Goal: Task Accomplishment & Management: Manage account settings

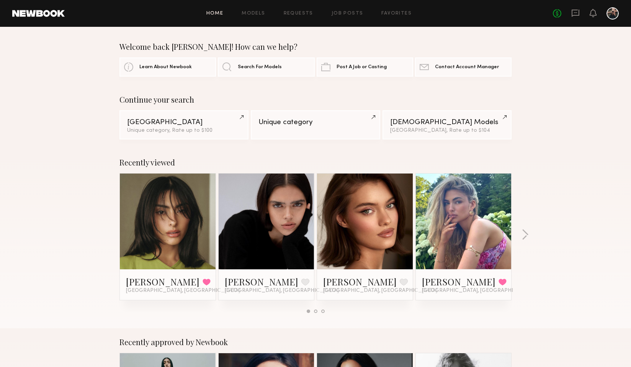
click at [612, 16] on div at bounding box center [613, 13] width 12 height 12
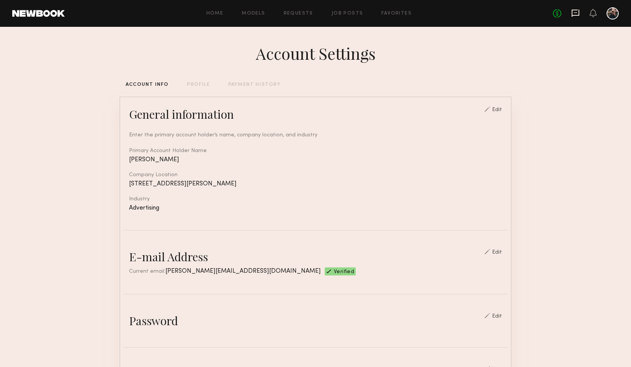
click at [577, 15] on icon at bounding box center [576, 13] width 8 height 7
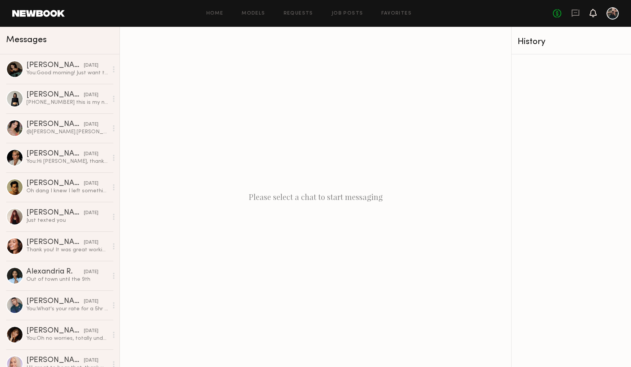
click at [595, 13] on icon at bounding box center [593, 12] width 6 height 5
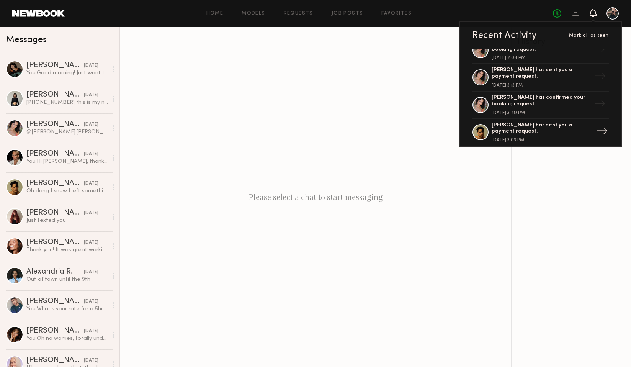
scroll to position [95, 0]
click at [567, 79] on div "[PERSON_NAME] has sent you a payment request." at bounding box center [542, 74] width 100 height 13
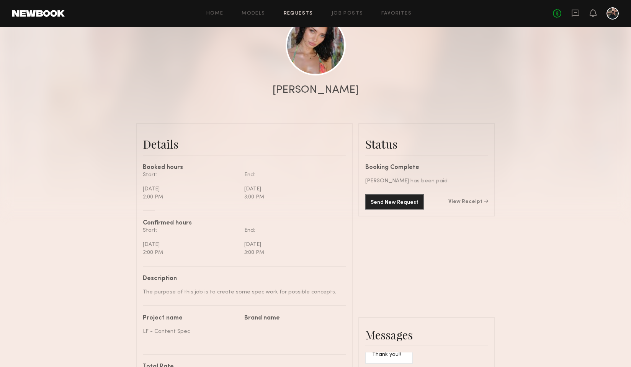
scroll to position [96, 0]
click at [478, 200] on link "View Receipt" at bounding box center [468, 201] width 40 height 5
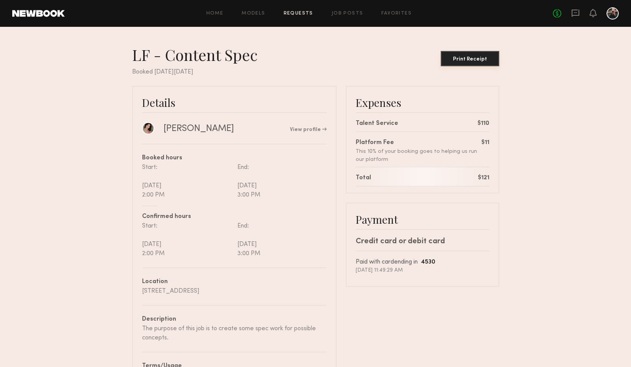
click at [466, 60] on div "Print Receipt" at bounding box center [470, 59] width 52 height 5
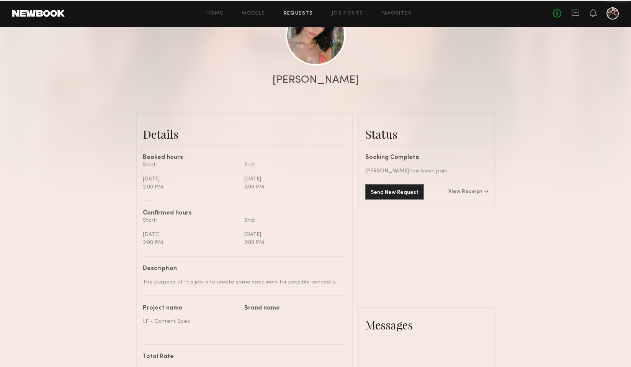
scroll to position [452, 0]
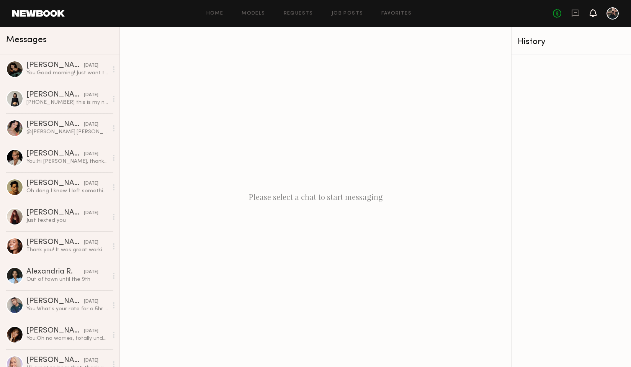
click at [595, 15] on icon at bounding box center [593, 12] width 6 height 5
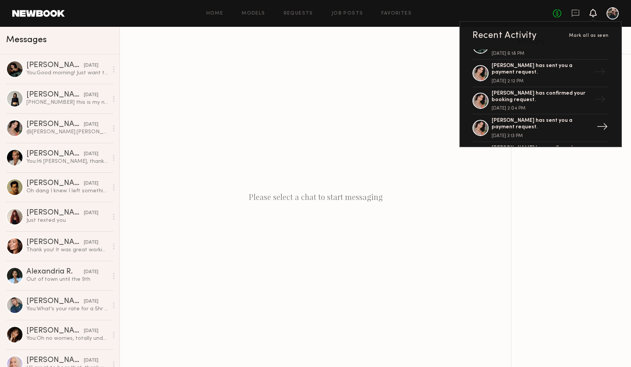
scroll to position [45, 0]
click at [542, 79] on div "[PERSON_NAME] has sent you a payment request. [DATE] 2:12 PM" at bounding box center [542, 73] width 100 height 21
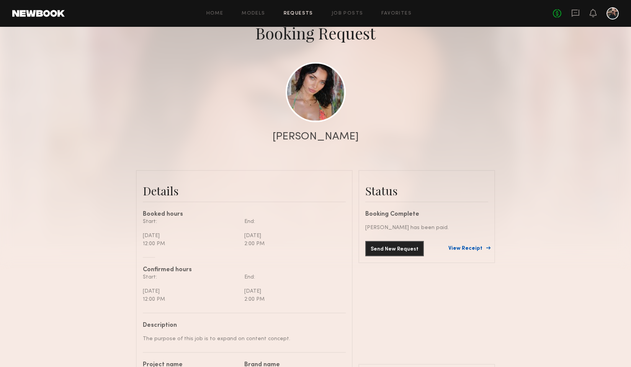
scroll to position [49, 0]
click at [480, 248] on link "View Receipt" at bounding box center [468, 247] width 40 height 5
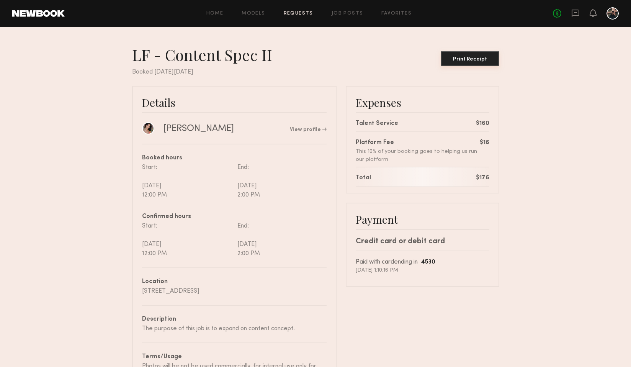
click at [475, 62] on button "Print Receipt" at bounding box center [470, 58] width 59 height 15
click at [530, 93] on nb-booking-receipt "LF - Content Spec II Print Receipt Booked [DATE][DATE] Details [PERSON_NAME] Vi…" at bounding box center [315, 219] width 631 height 348
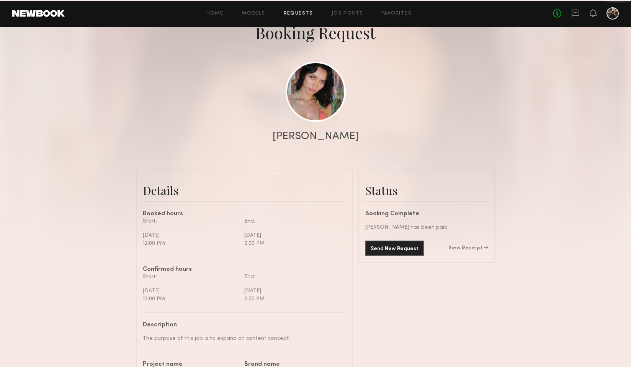
scroll to position [452, 0]
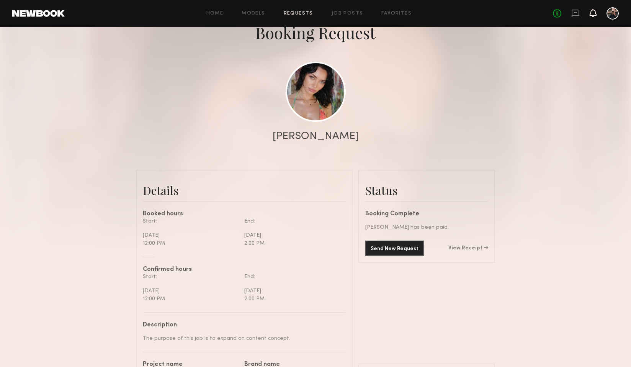
drag, startPoint x: 594, startPoint y: 9, endPoint x: 591, endPoint y: 15, distance: 6.9
click at [594, 9] on icon at bounding box center [593, 13] width 7 height 8
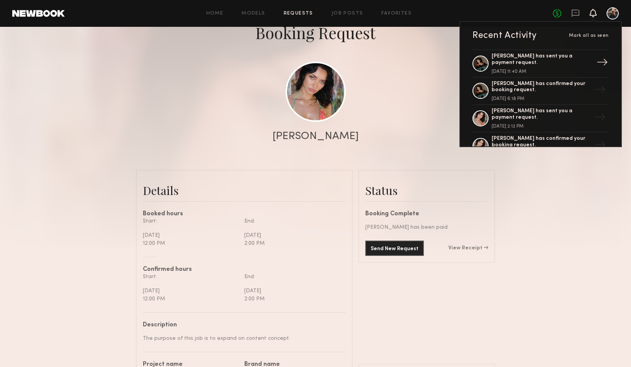
click at [558, 61] on div "[PERSON_NAME] has sent you a payment request." at bounding box center [542, 59] width 100 height 13
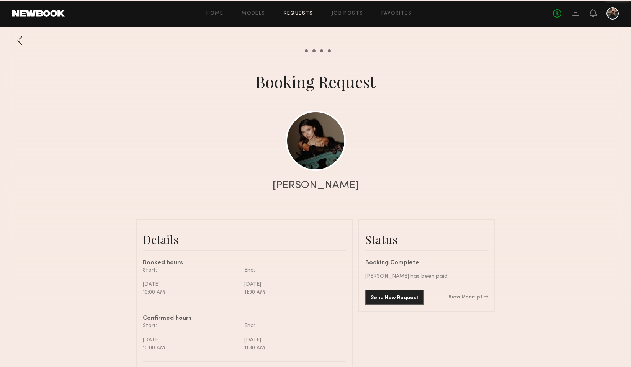
scroll to position [678, 0]
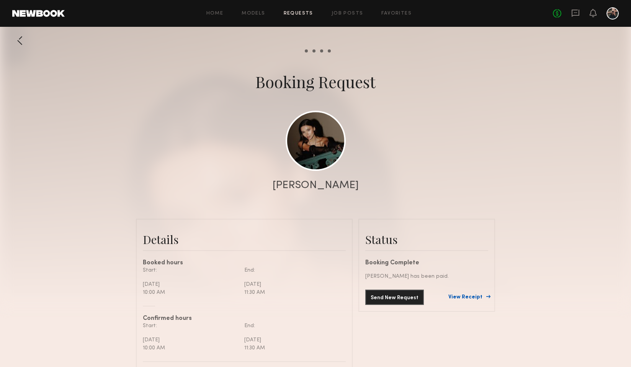
click at [469, 296] on link "View Receipt" at bounding box center [468, 297] width 40 height 5
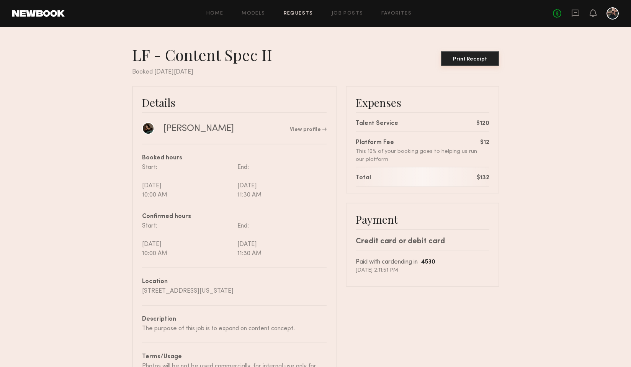
click at [472, 58] on div "Print Receipt" at bounding box center [470, 59] width 52 height 5
